Goal: Book appointment/travel/reservation

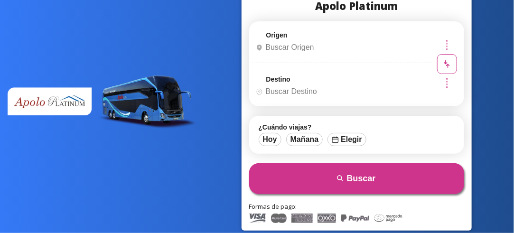
scroll to position [47, 0]
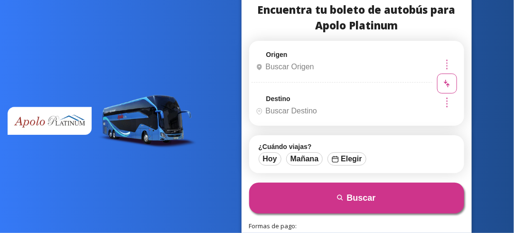
click at [284, 65] on input "Origen" at bounding box center [340, 67] width 177 height 24
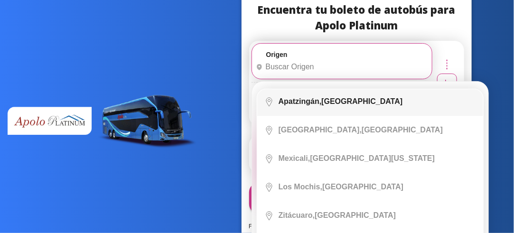
scroll to position [996, 0]
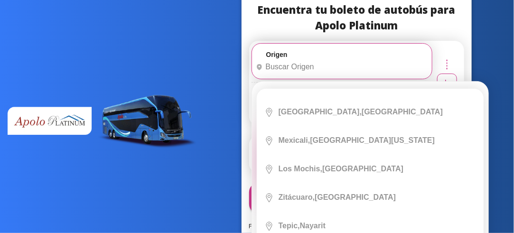
click at [287, 62] on input "Origen" at bounding box center [340, 67] width 177 height 24
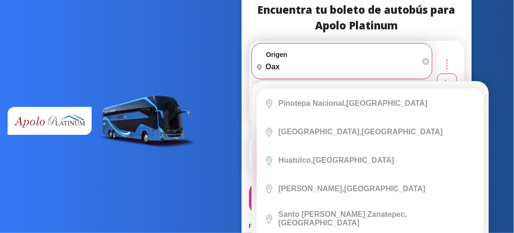
scroll to position [19, 0]
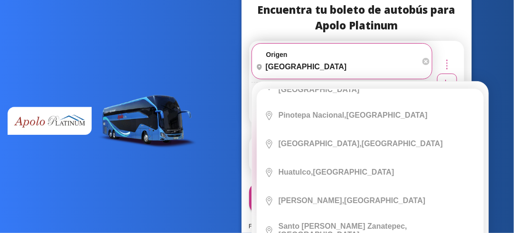
click at [441, 57] on div "Origen heroicons:map-pin-20-solid [GEOGRAPHIC_DATA] Elige tu origen Close Orige…" at bounding box center [356, 83] width 215 height 85
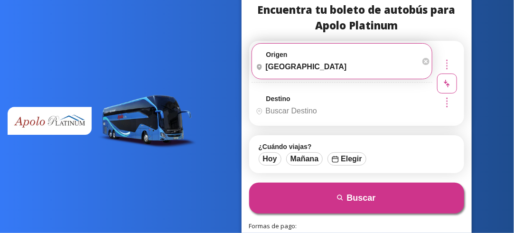
click at [297, 69] on input "[GEOGRAPHIC_DATA]" at bounding box center [336, 67] width 168 height 24
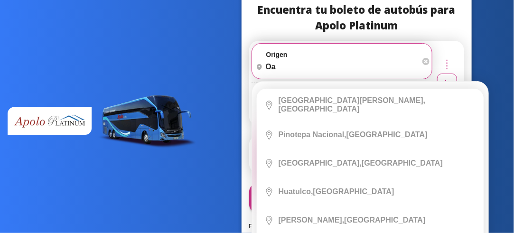
type input "o"
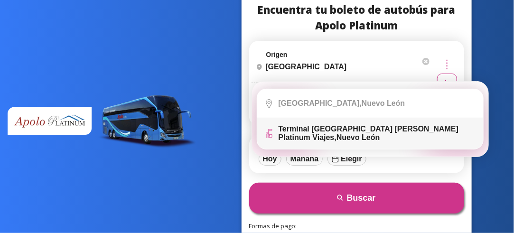
click at [314, 128] on b "Terminal [GEOGRAPHIC_DATA] [PERSON_NAME] Platinum Viajes," at bounding box center [369, 133] width 180 height 17
type input "Terminal [GEOGRAPHIC_DATA] [PERSON_NAME] Platinum Viajes, [GEOGRAPHIC_DATA][PER…"
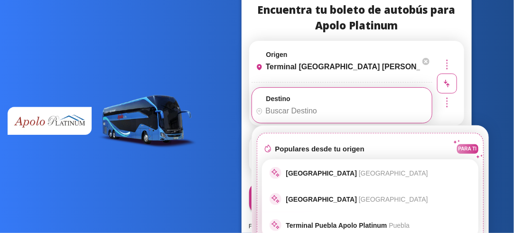
click at [283, 108] on input "Destino" at bounding box center [340, 111] width 177 height 24
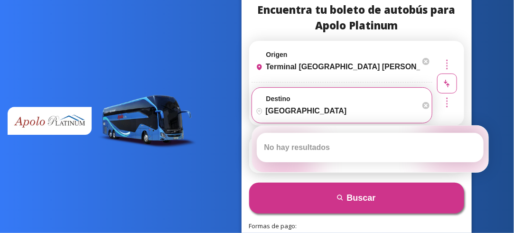
type input "[GEOGRAPHIC_DATA]"
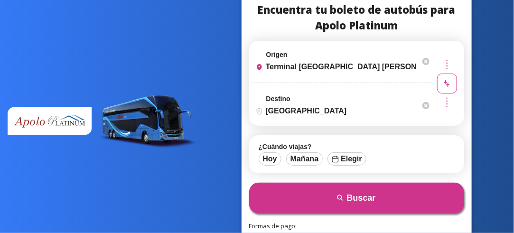
click at [449, 113] on div "Origen heroicons:map-pin-20-solid [GEOGRAPHIC_DATA] [PERSON_NAME][GEOGRAPHIC_DA…" at bounding box center [356, 83] width 215 height 85
click at [302, 159] on button "Mañana" at bounding box center [304, 158] width 37 height 13
type input "[DATE]"
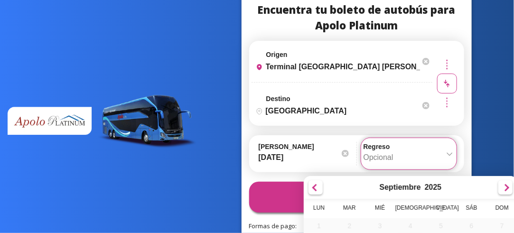
scroll to position [161, 0]
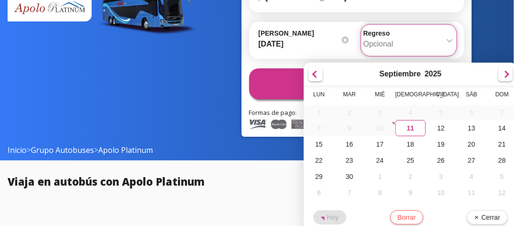
click at [449, 56] on div "Regreso Elige tu fecha de regreso Septiembre 2025 Lun Mar [PERSON_NAME] Vie Sáb…" at bounding box center [409, 40] width 96 height 32
click at [348, 141] on div "16" at bounding box center [349, 144] width 30 height 16
type input "[DATE]"
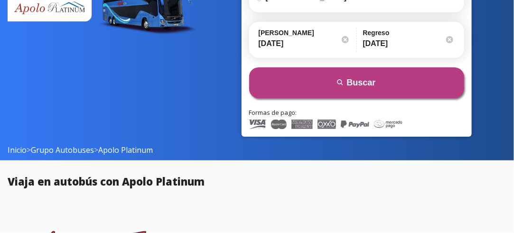
click at [367, 81] on button "search [GEOGRAPHIC_DATA]" at bounding box center [356, 82] width 215 height 31
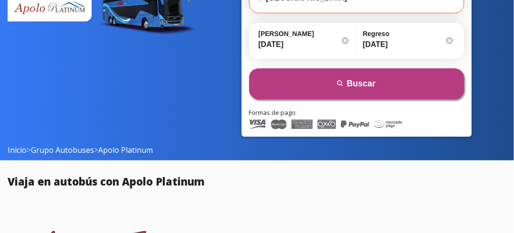
click at [365, 84] on button "search [GEOGRAPHIC_DATA]" at bounding box center [356, 83] width 215 height 31
click at [376, 79] on button "search [GEOGRAPHIC_DATA]" at bounding box center [356, 83] width 215 height 31
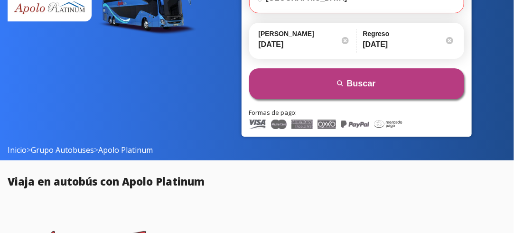
click at [375, 80] on button "search [GEOGRAPHIC_DATA]" at bounding box center [356, 83] width 215 height 31
click at [375, 81] on button "search [GEOGRAPHIC_DATA]" at bounding box center [356, 83] width 215 height 31
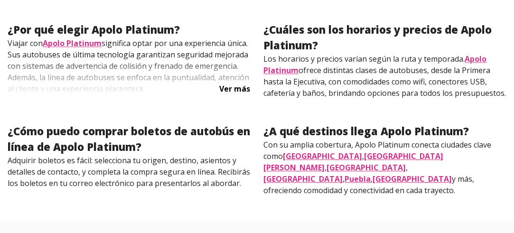
scroll to position [920, 0]
